Goal: Find specific page/section: Find specific page/section

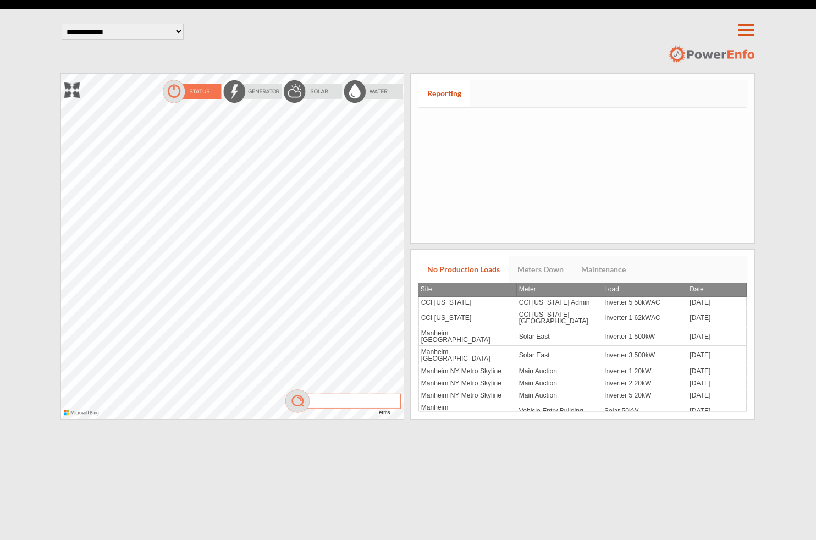
click at [326, 399] on input "search" at bounding box center [348, 400] width 74 height 12
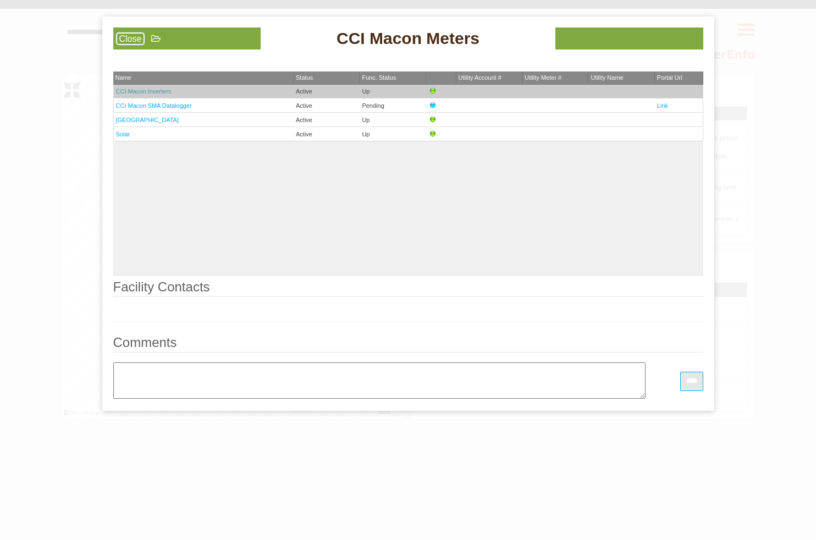
click at [146, 93] on link "CCI Macon Inverters" at bounding box center [144, 91] width 56 height 7
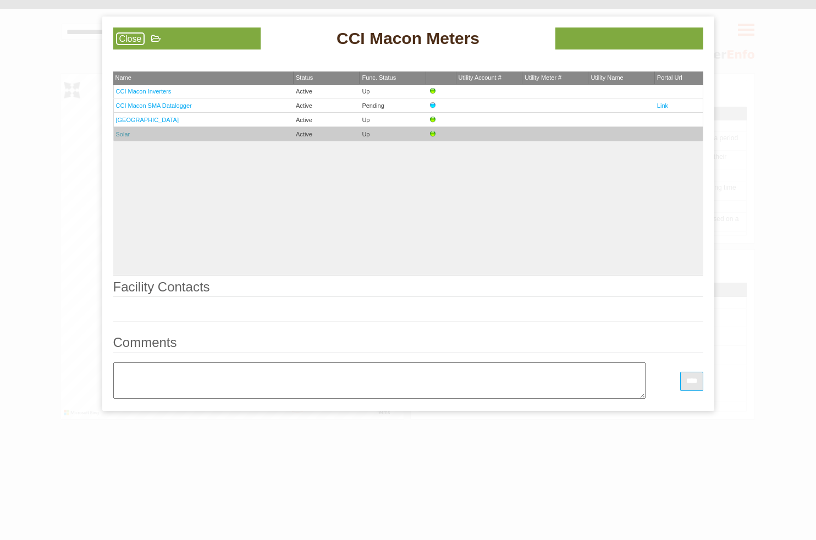
click at [126, 135] on link "Solar" at bounding box center [123, 134] width 14 height 7
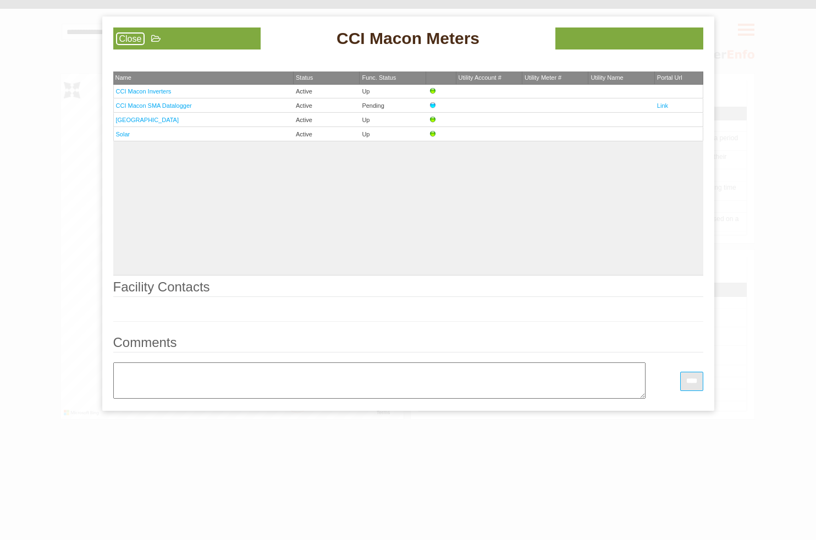
click at [156, 41] on icon at bounding box center [155, 38] width 9 height 9
click at [127, 37] on link "Close" at bounding box center [130, 38] width 29 height 13
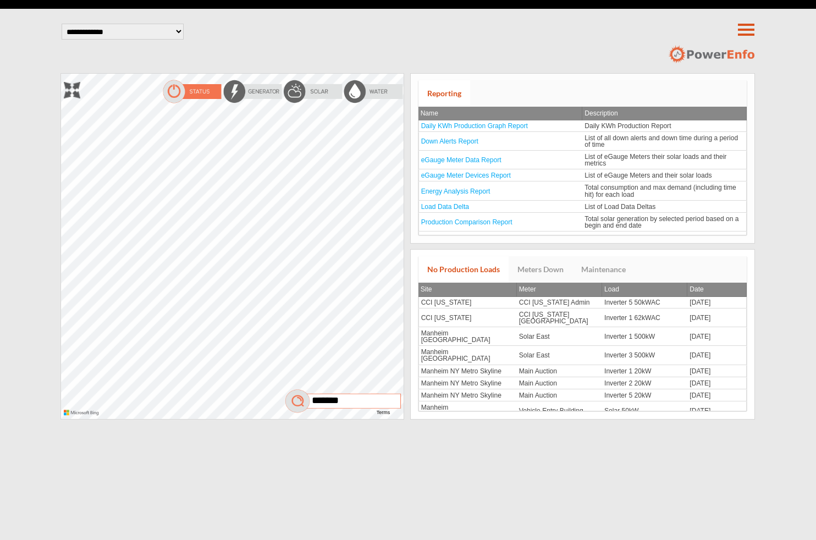
click at [355, 398] on input "*******" at bounding box center [348, 400] width 74 height 12
type input "******"
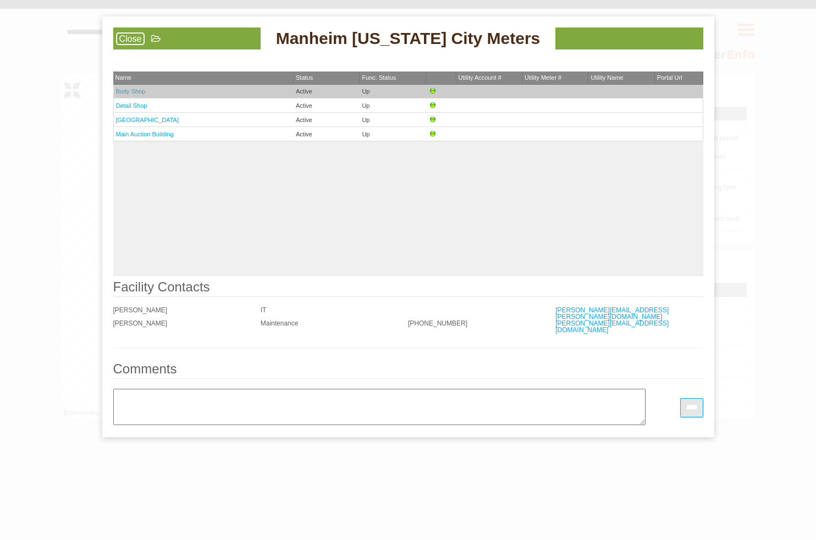
click at [139, 92] on link "Body Shop" at bounding box center [131, 91] width 30 height 7
click at [136, 95] on td "Body Shop" at bounding box center [203, 92] width 180 height 14
click at [137, 92] on link "Body Shop" at bounding box center [131, 91] width 30 height 7
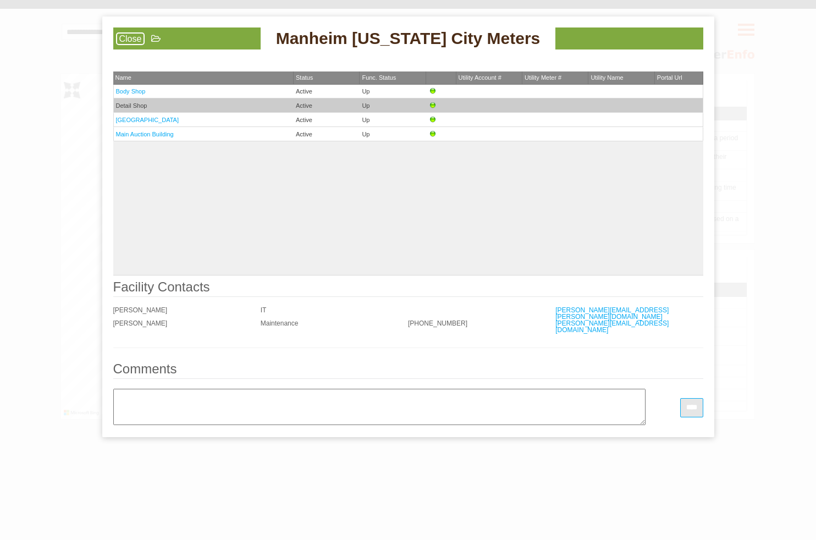
click at [135, 102] on td "Detail Shop" at bounding box center [203, 105] width 180 height 14
click at [132, 106] on link "Detail Shop" at bounding box center [131, 105] width 31 height 7
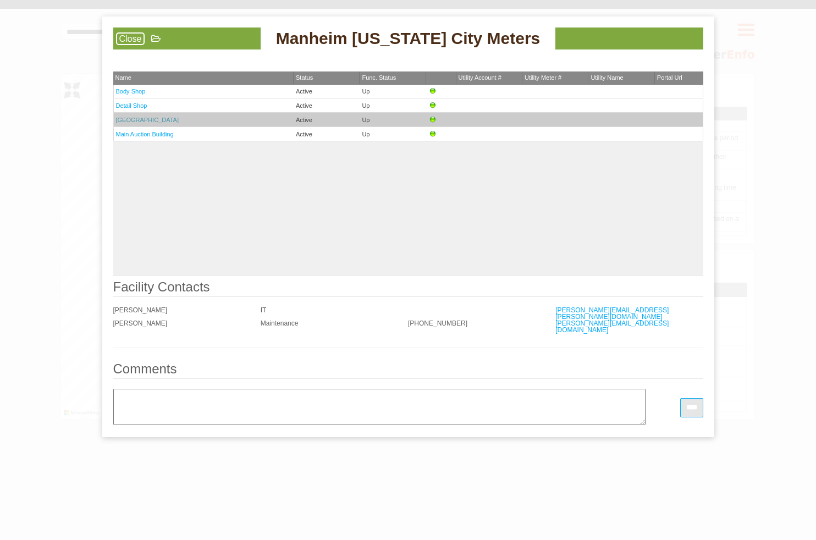
click at [155, 120] on link "[GEOGRAPHIC_DATA]" at bounding box center [147, 120] width 63 height 7
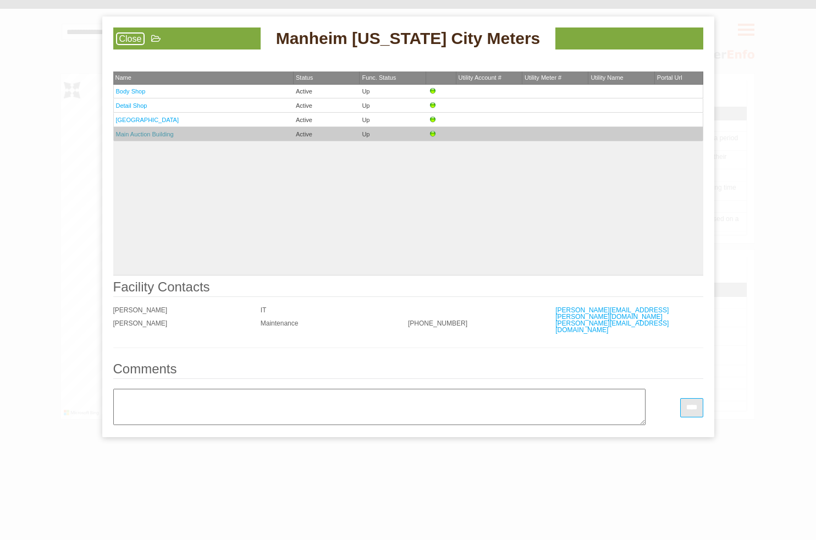
click at [142, 131] on link "Main Auction Building" at bounding box center [145, 134] width 58 height 7
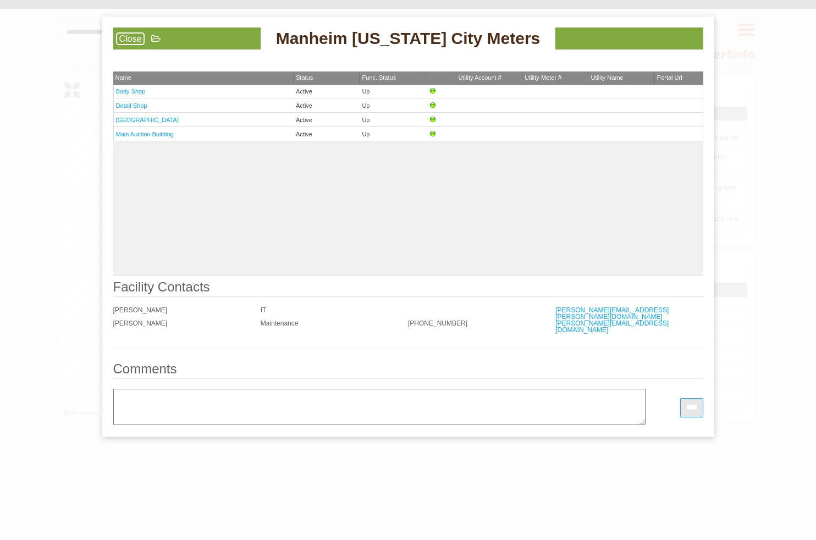
click at [155, 38] on icon at bounding box center [155, 38] width 9 height 9
